Goal: Information Seeking & Learning: Learn about a topic

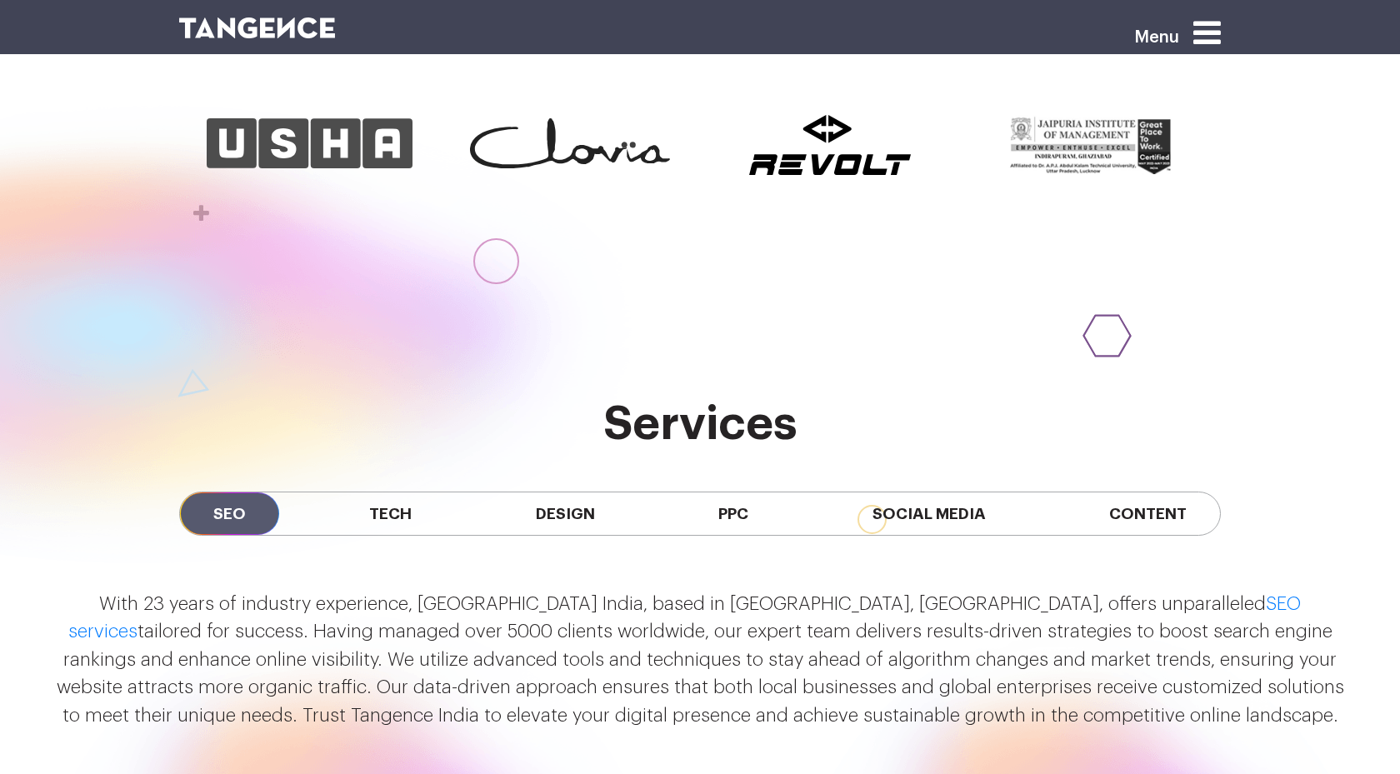
scroll to position [1276, 0]
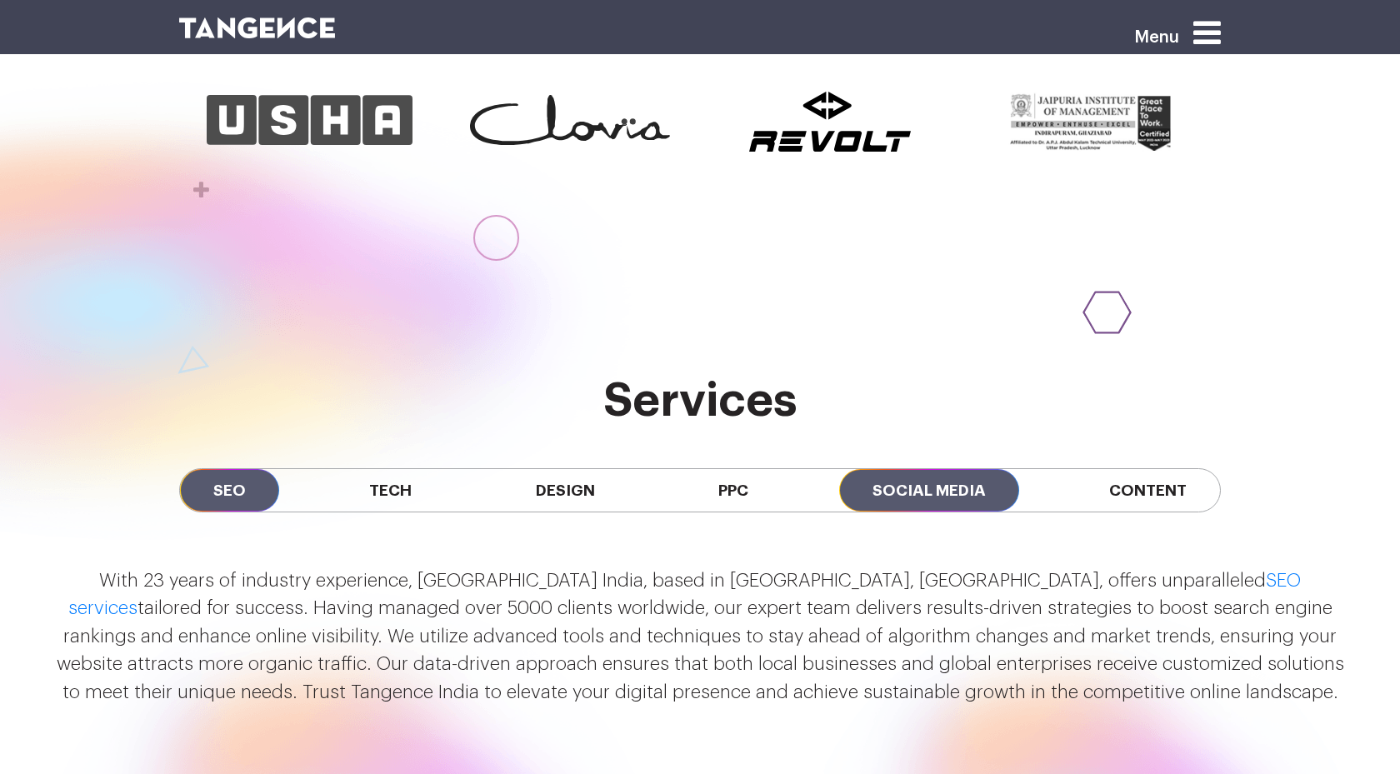
click at [917, 493] on span "Social Media" at bounding box center [929, 490] width 180 height 42
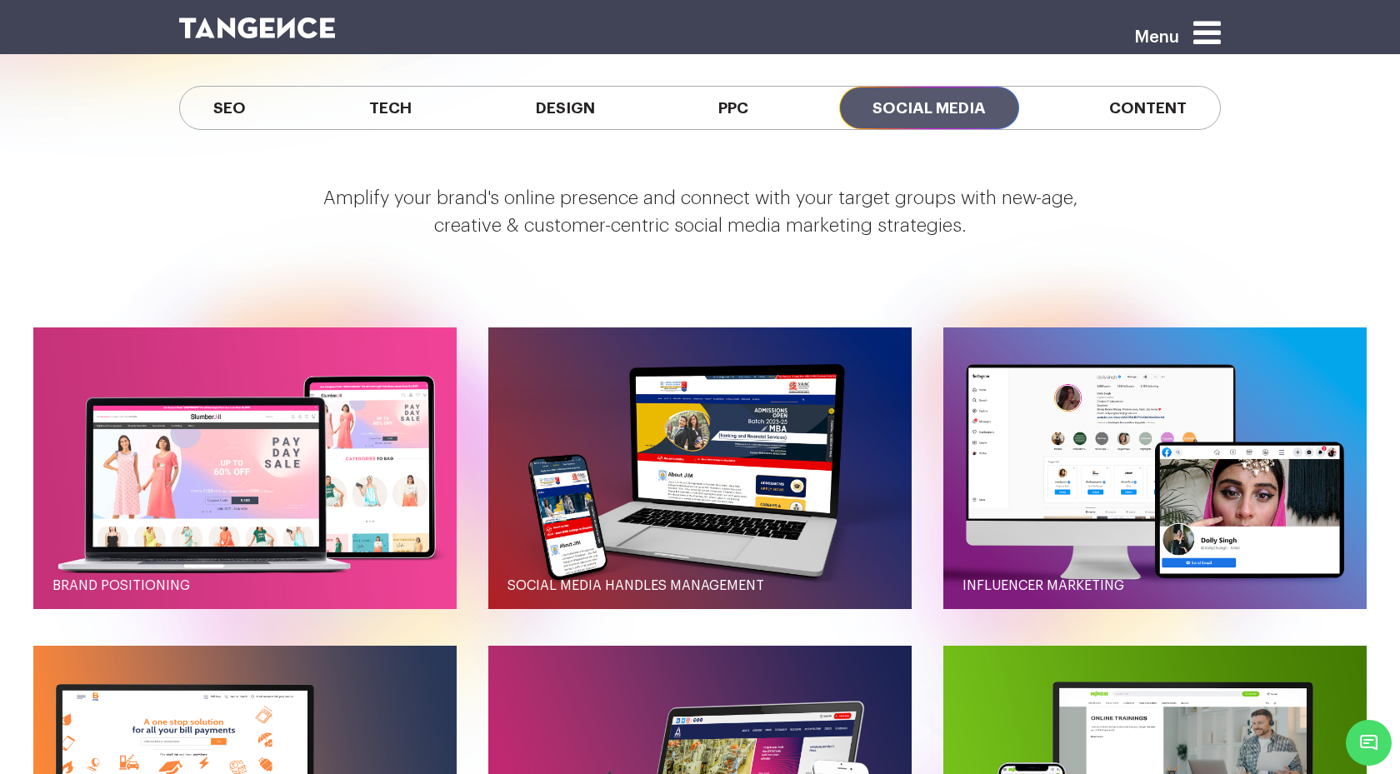
scroll to position [1646, 0]
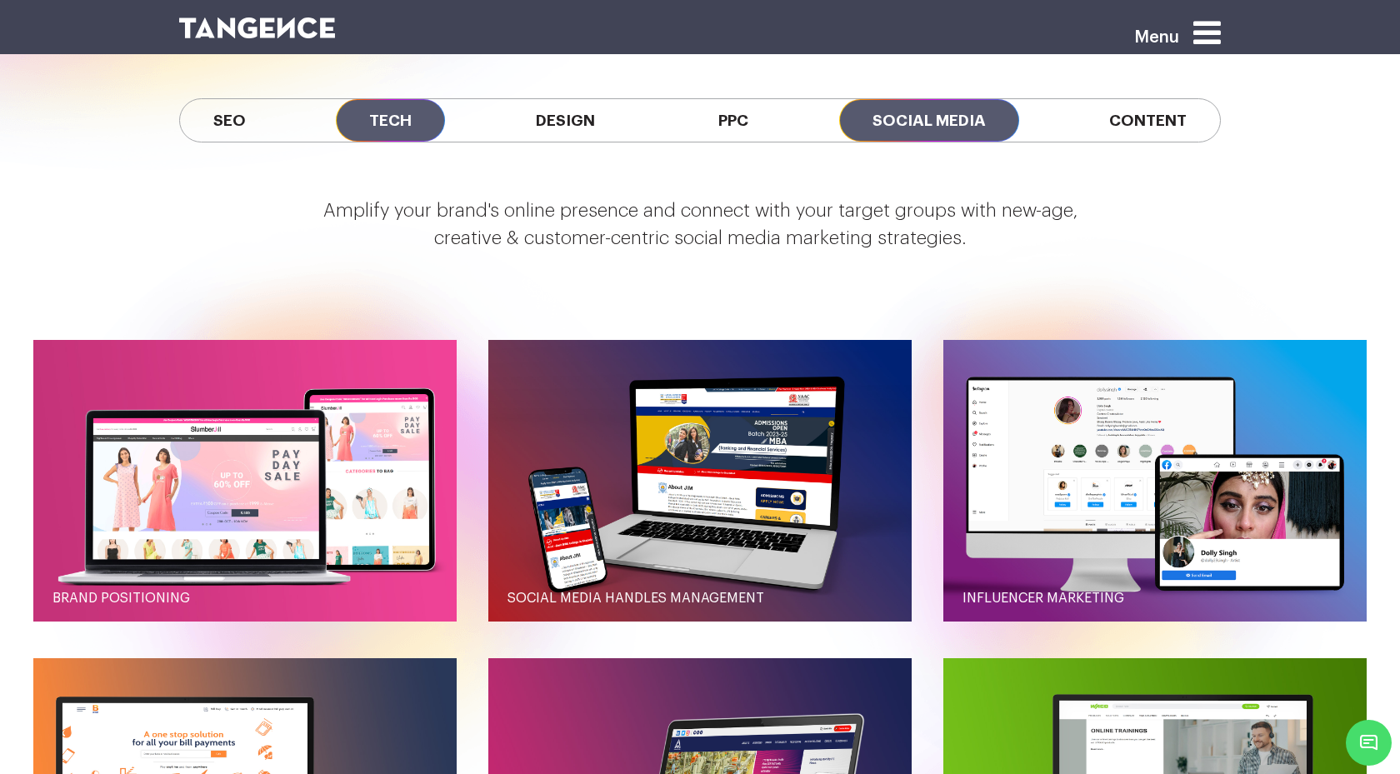
click at [427, 121] on span "Tech" at bounding box center [390, 120] width 109 height 42
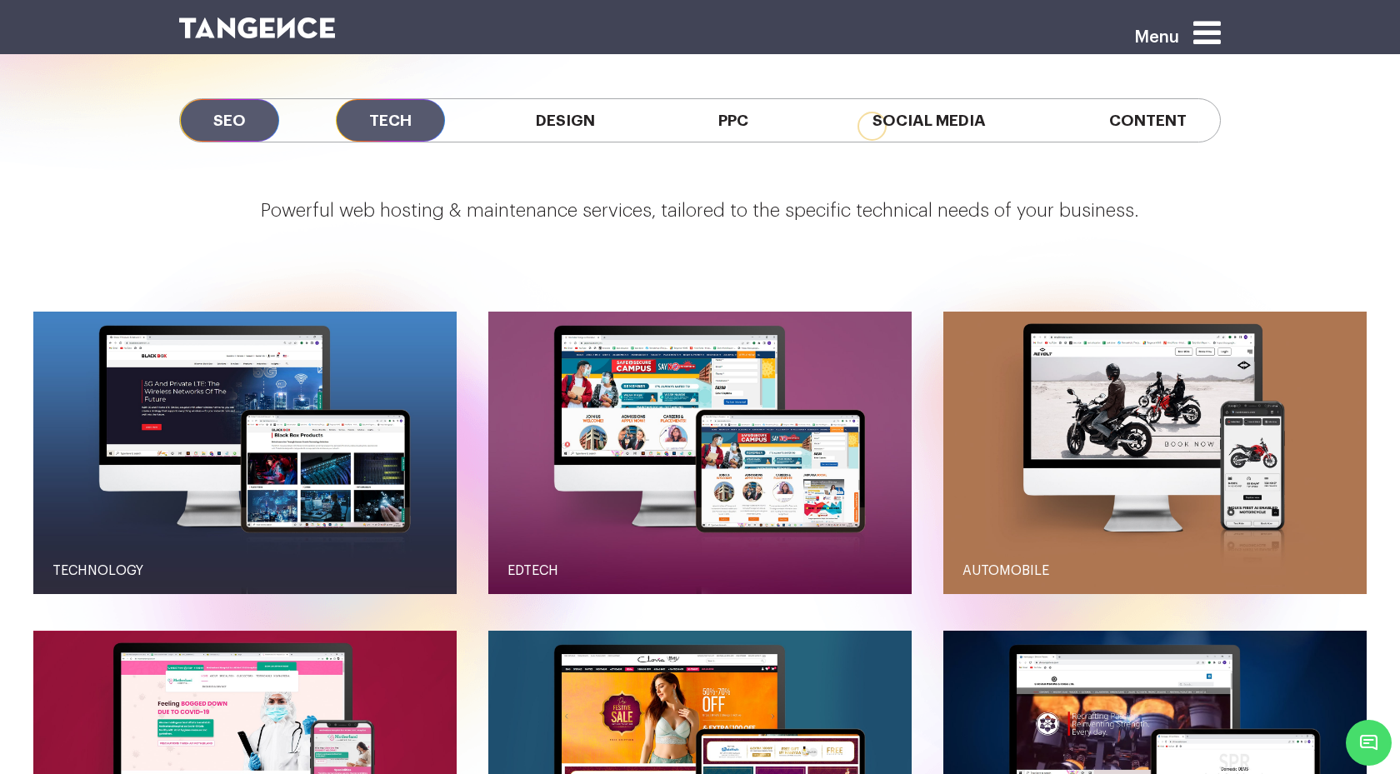
click at [229, 127] on span "SEO" at bounding box center [229, 120] width 99 height 42
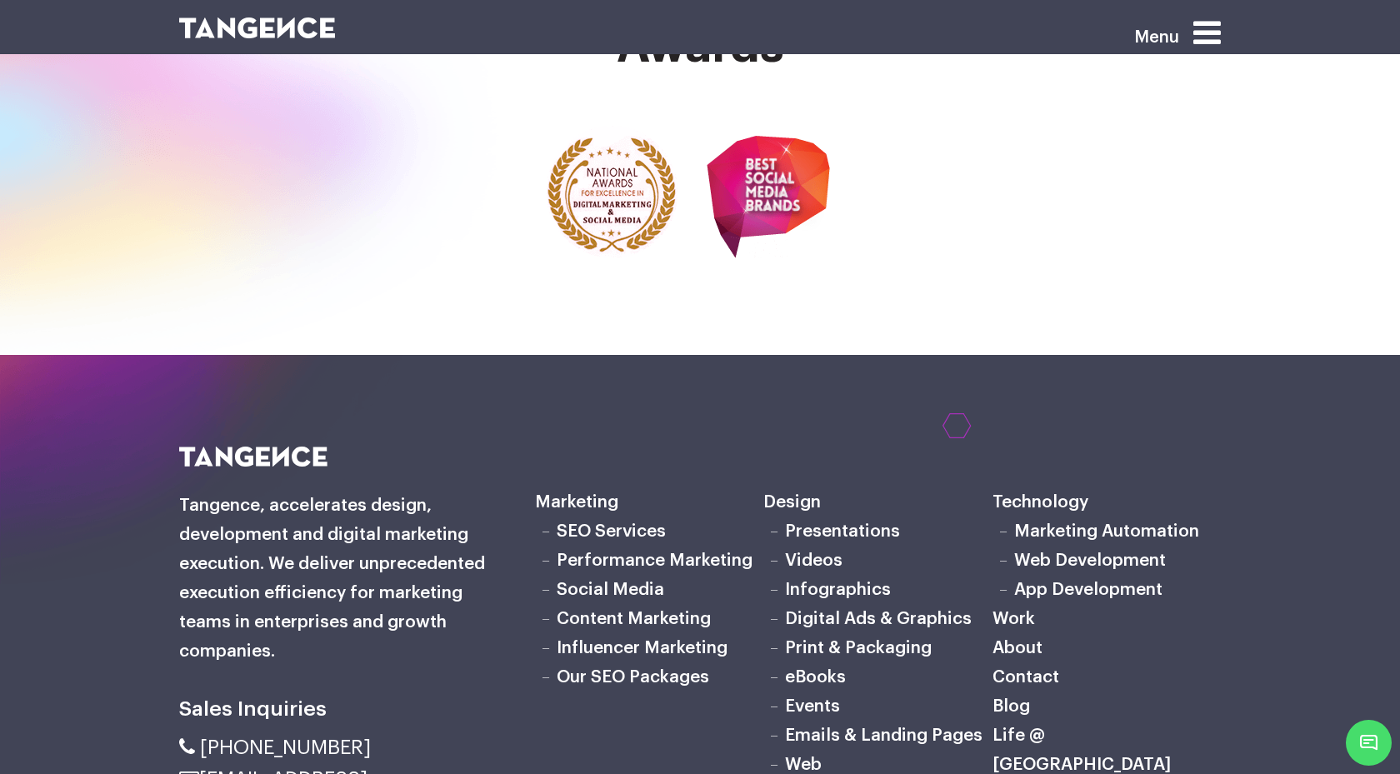
scroll to position [5578, 0]
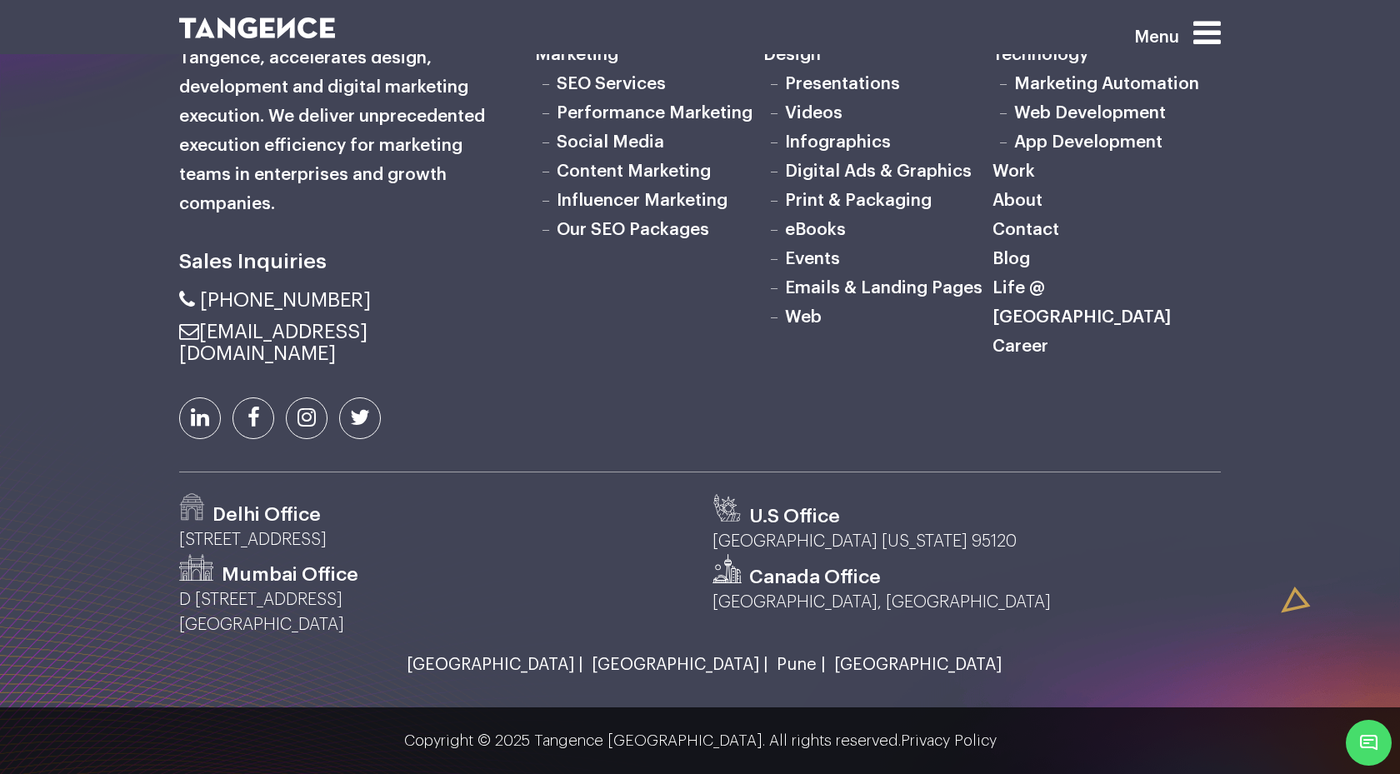
click at [707, 450] on div "Marketing SEO Services Performance Marketing Social Media Content Marketing Inf…" at bounding box center [877, 235] width 711 height 473
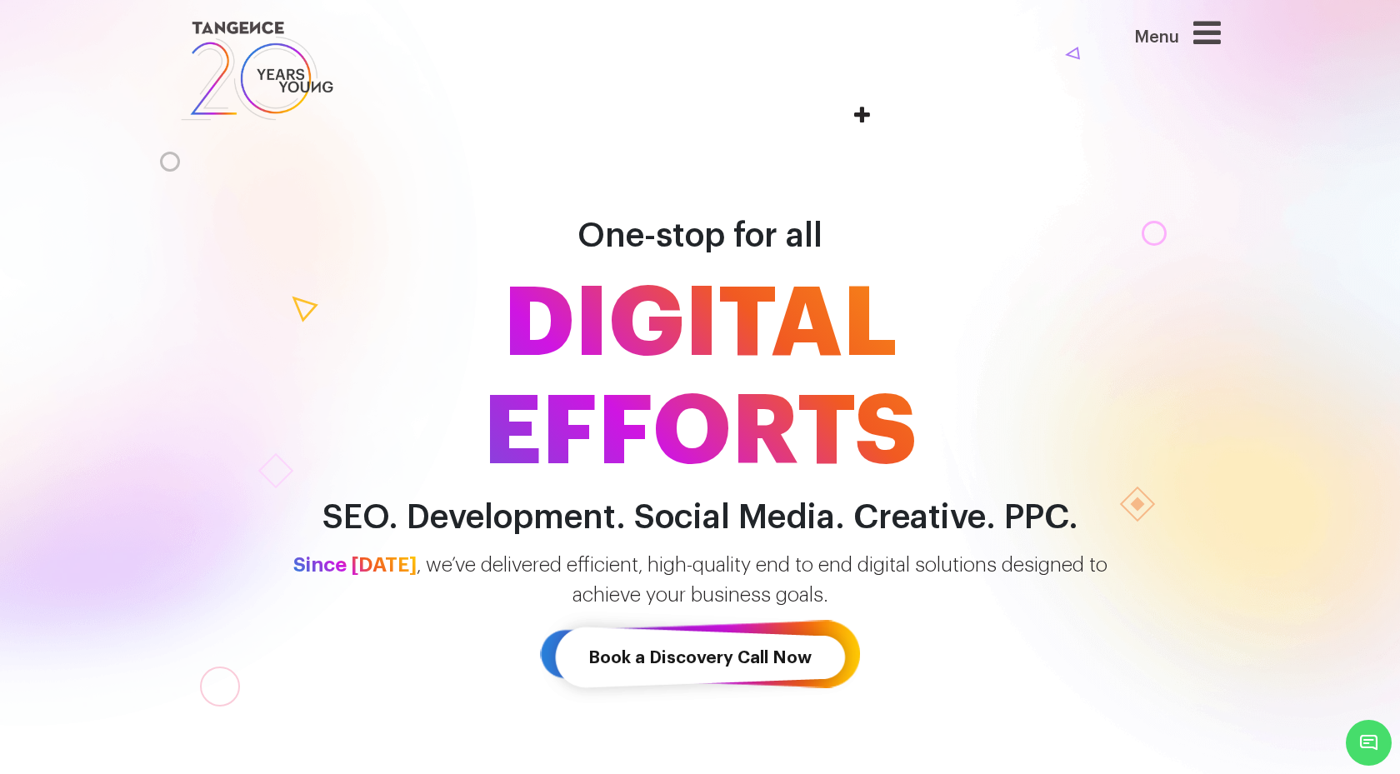
click at [1204, 32] on icon at bounding box center [1206, 33] width 27 height 32
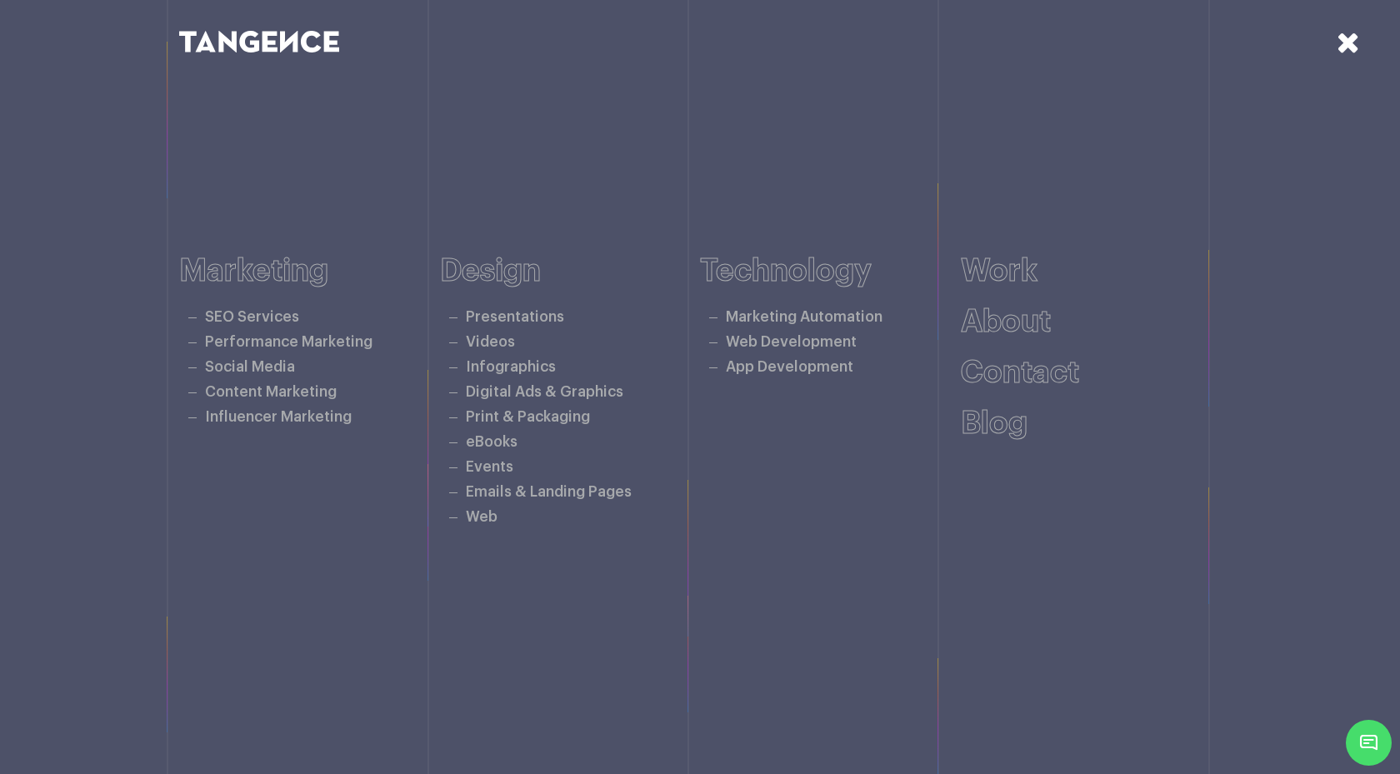
click at [1204, 32] on div at bounding box center [966, 41] width 533 height 29
click at [1337, 38] on icon at bounding box center [1347, 41] width 23 height 29
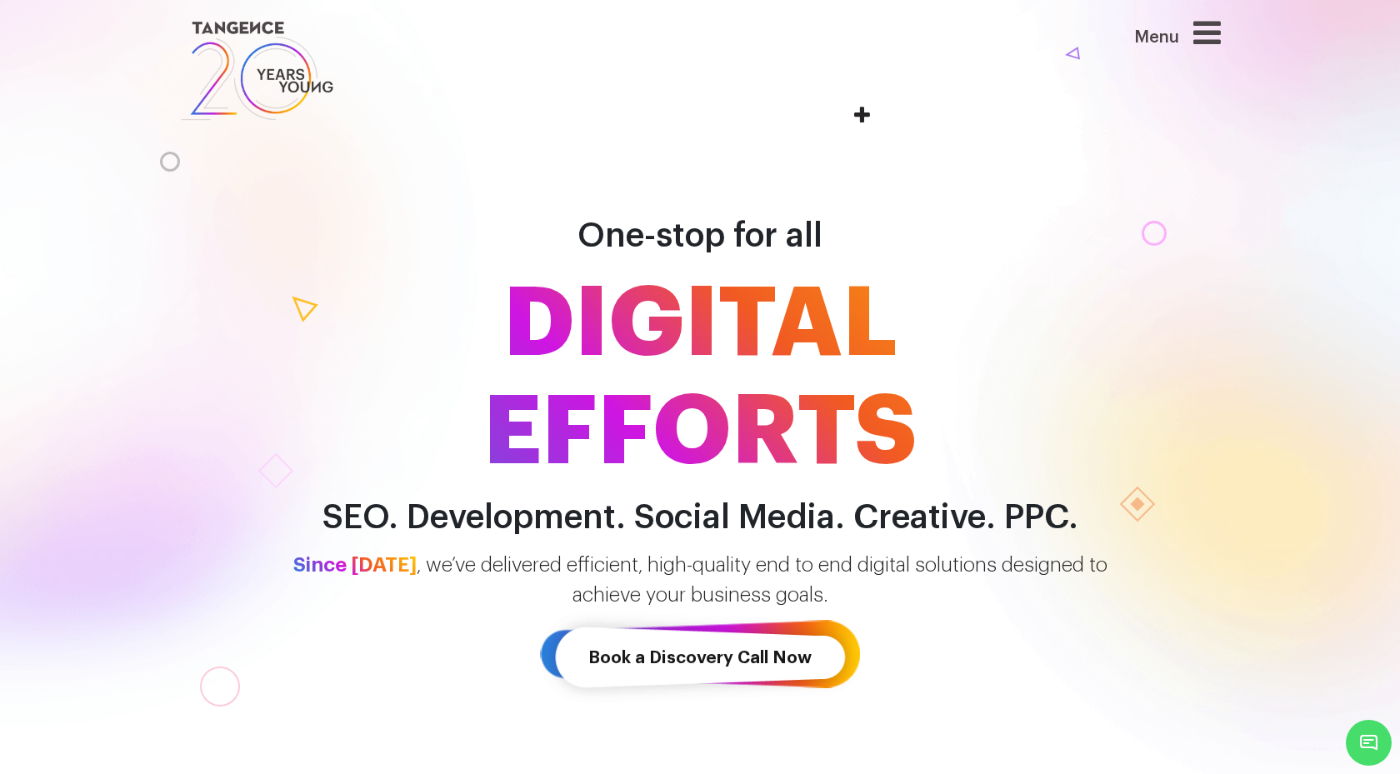
click at [1134, 28] on span "Menu" at bounding box center [1134, 28] width 0 height 0
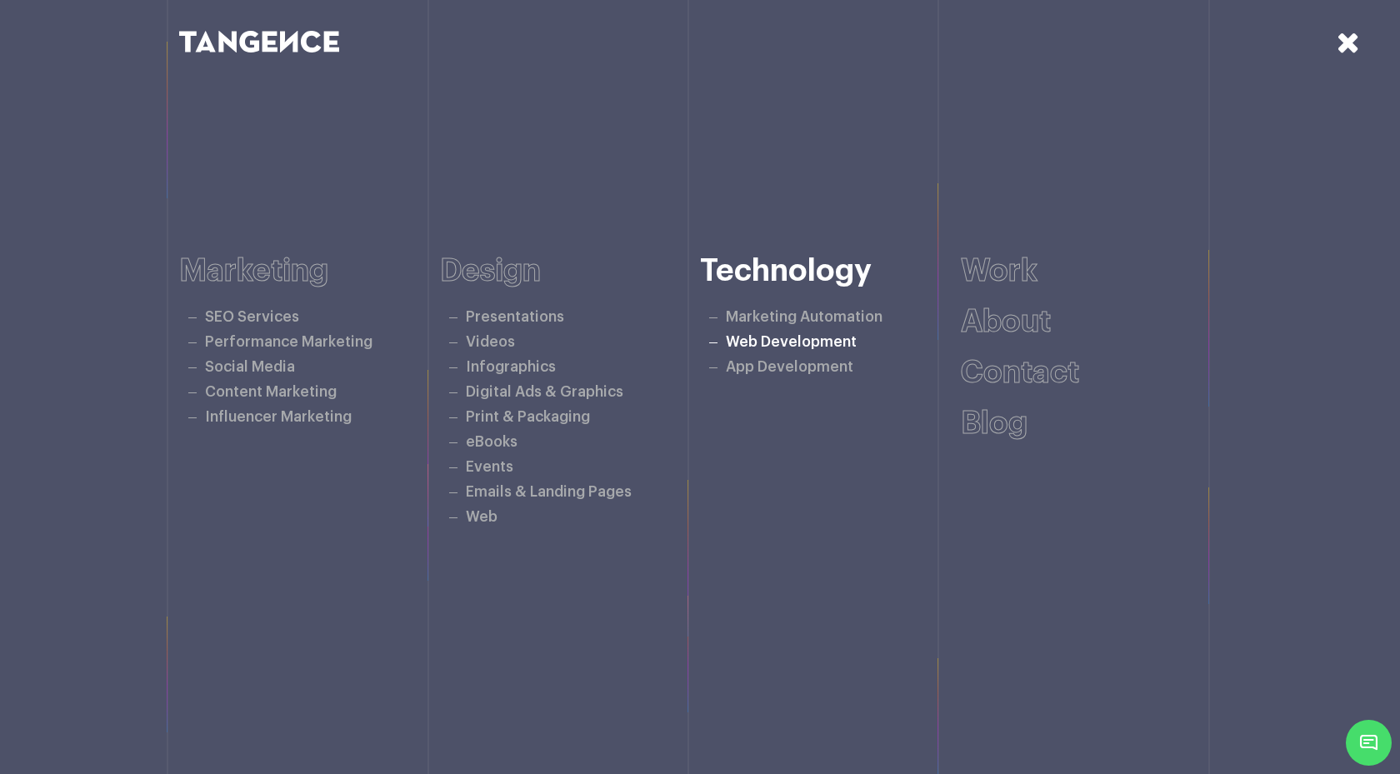
click at [748, 349] on link "Web Development" at bounding box center [791, 342] width 131 height 14
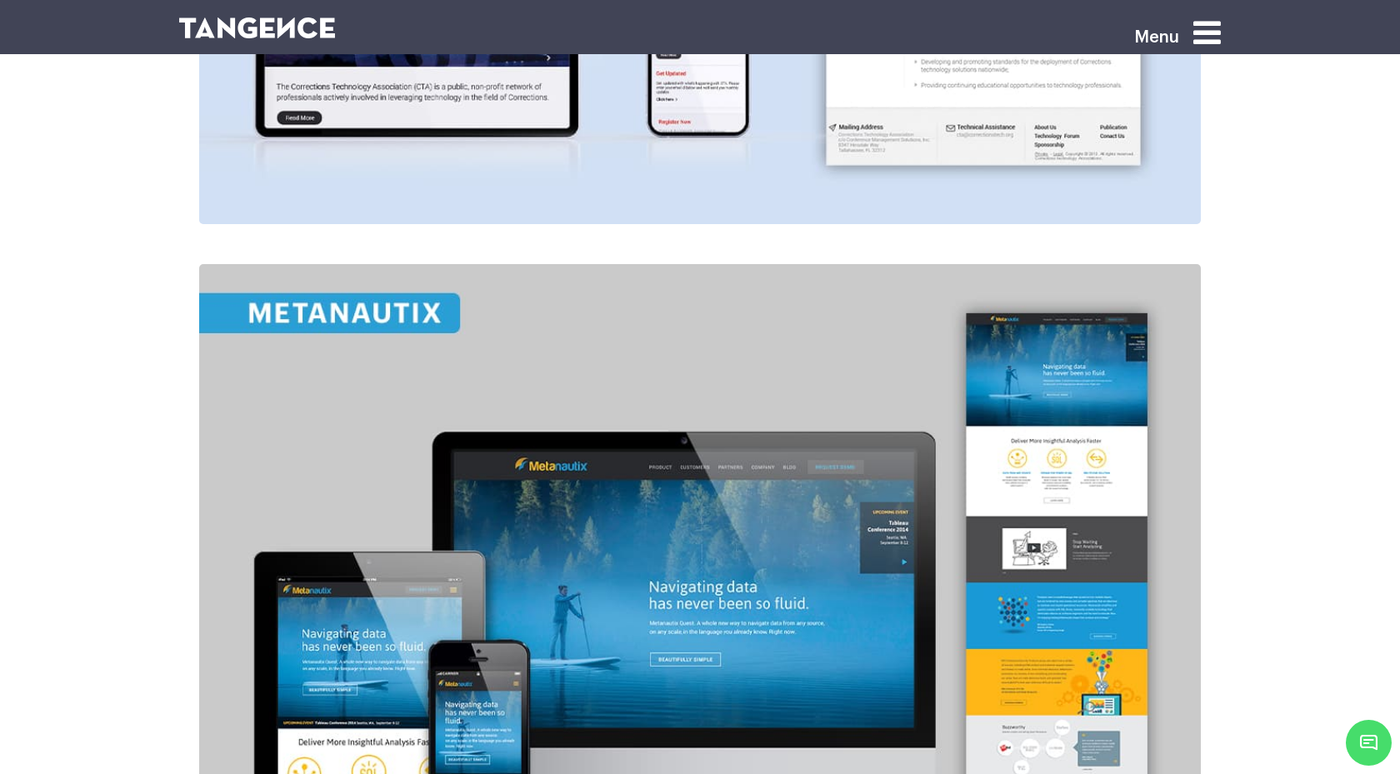
scroll to position [2542, 0]
